Goal: Transaction & Acquisition: Book appointment/travel/reservation

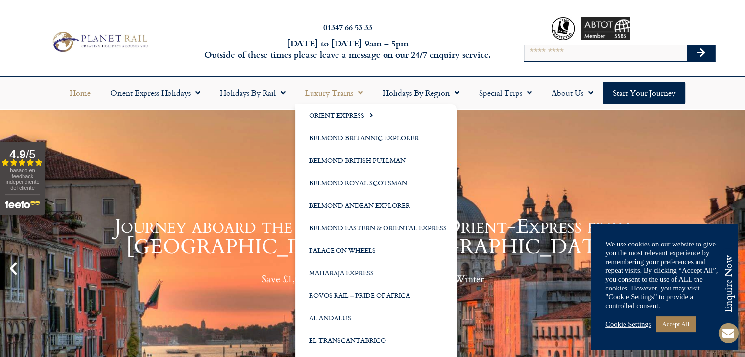
click at [339, 94] on link "Luxury Trains" at bounding box center [333, 93] width 77 height 23
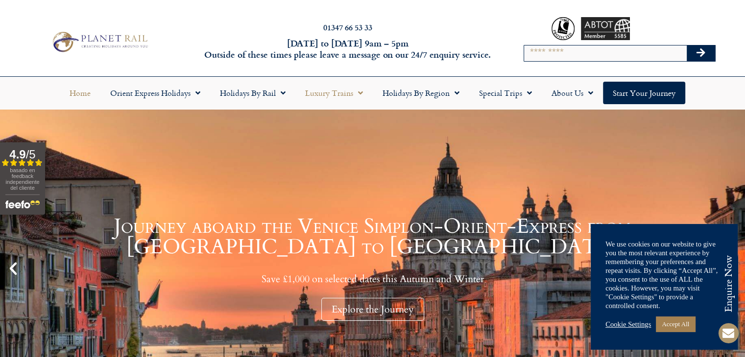
click at [339, 94] on link "Luxury Trains" at bounding box center [333, 93] width 77 height 23
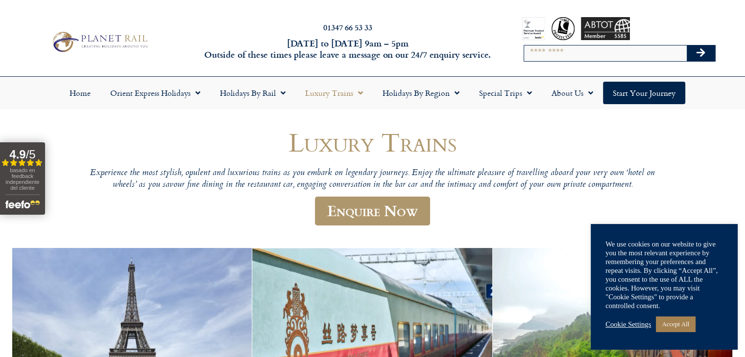
click at [339, 94] on link "Luxury Trains" at bounding box center [333, 93] width 77 height 23
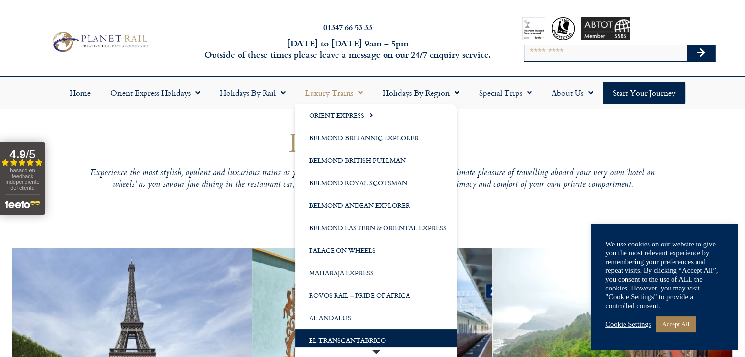
click at [352, 339] on link "El Transcantabrico" at bounding box center [375, 340] width 161 height 23
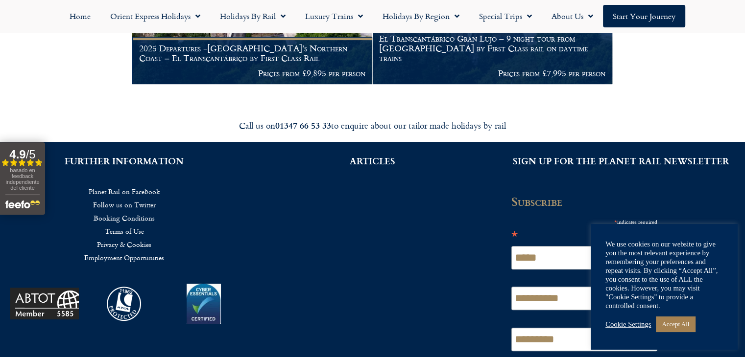
scroll to position [145, 0]
